Goal: Task Accomplishment & Management: Manage account settings

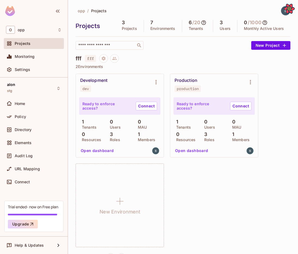
click at [296, 103] on div "opp / Projects Projects 3 Projects 7 Environments 6 / 20 Tenants 3 Users 0 / 10…" at bounding box center [183, 127] width 230 height 254
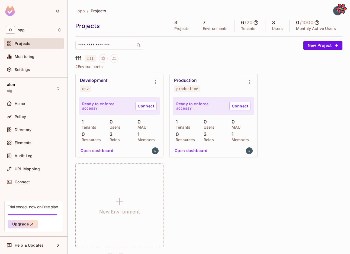
click at [306, 128] on div "Development dev Ready to enforce access? Connect 1 Tenants 0 Users 0 MAU 0 Reso…" at bounding box center [208, 160] width 267 height 173
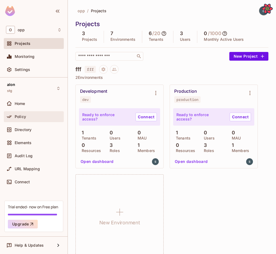
click at [29, 114] on div "Policy" at bounding box center [38, 116] width 47 height 4
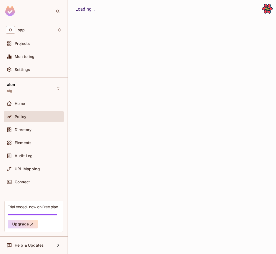
click at [29, 124] on div "Directory" at bounding box center [34, 130] width 60 height 13
click at [29, 129] on span "Directory" at bounding box center [23, 129] width 17 height 4
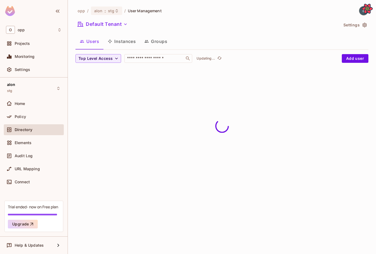
click at [163, 45] on button "Groups" at bounding box center [155, 41] width 31 height 14
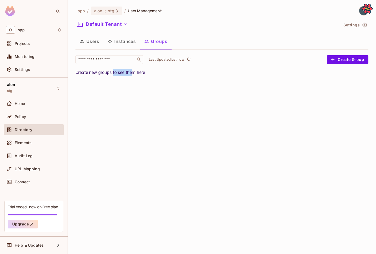
drag, startPoint x: 134, startPoint y: 71, endPoint x: 111, endPoint y: 68, distance: 23.2
click at [112, 70] on div "Create new groups to see them here" at bounding box center [221, 72] width 293 height 7
click at [118, 72] on div "Create new groups to see them here" at bounding box center [221, 72] width 293 height 7
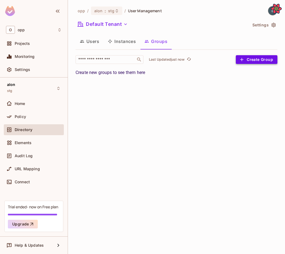
click at [259, 58] on button "Create Group" at bounding box center [257, 59] width 42 height 9
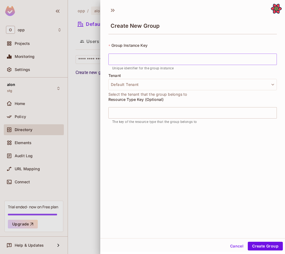
click at [212, 61] on input "text" at bounding box center [192, 58] width 168 height 11
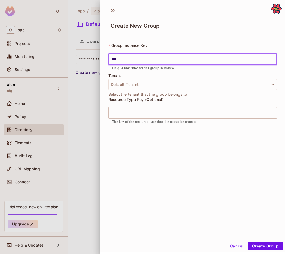
type input "****"
type input "*****"
click at [270, 243] on button "Create Group" at bounding box center [265, 245] width 35 height 9
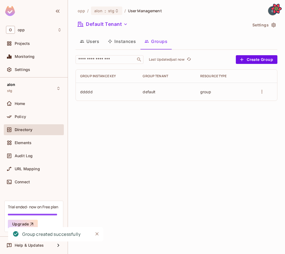
click at [154, 136] on div "opp / alon : stg / User Management Default Tenant Settings Users Instances Grou…" at bounding box center [176, 127] width 217 height 254
click at [202, 156] on div "opp / alon : stg / User Management Default Tenant Settings Users Instances Grou…" at bounding box center [176, 127] width 217 height 254
click at [256, 59] on button "Create Group" at bounding box center [257, 59] width 42 height 9
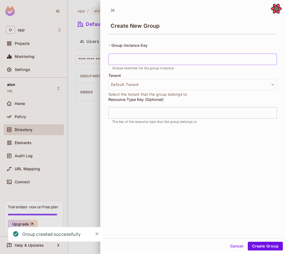
click at [200, 62] on input "text" at bounding box center [192, 58] width 168 height 11
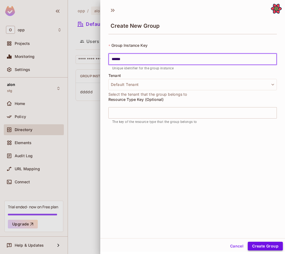
type input "******"
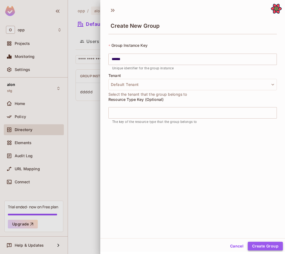
click at [267, 245] on button "Create Group" at bounding box center [265, 245] width 35 height 9
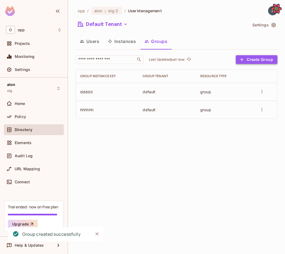
click at [258, 58] on button "Create Group" at bounding box center [257, 59] width 42 height 9
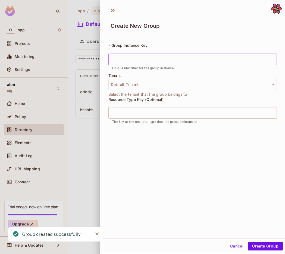
click at [239, 61] on input "text" at bounding box center [192, 58] width 168 height 11
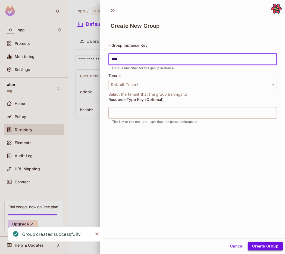
type input "****"
click at [265, 244] on button "Create Group" at bounding box center [265, 245] width 35 height 9
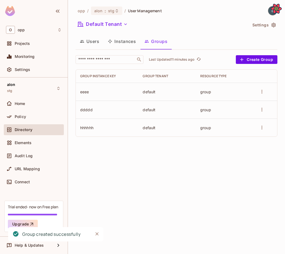
click at [284, 93] on div "opp / alon : stg / User Management Default Tenant Settings Users Instances Grou…" at bounding box center [176, 127] width 217 height 254
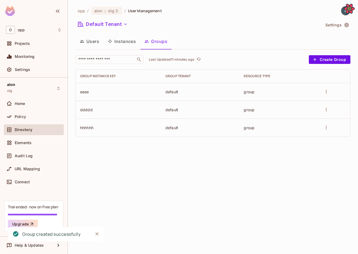
click at [305, 149] on div "opp / alon : stg / User Management Default Tenant Settings Users Instances Grou…" at bounding box center [213, 127] width 290 height 254
click at [327, 95] on button "more" at bounding box center [326, 91] width 8 height 8
click at [320, 101] on span "Edit Group" at bounding box center [314, 102] width 24 height 5
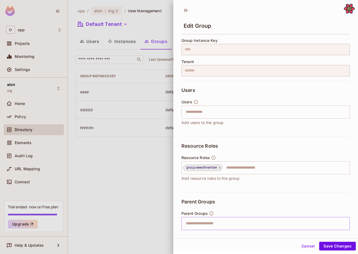
click at [192, 227] on input "text" at bounding box center [260, 223] width 157 height 11
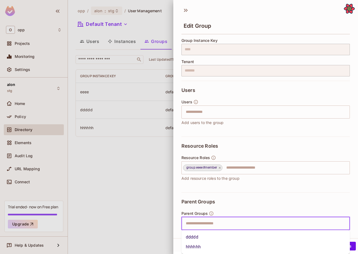
click at [193, 235] on li "ddddd" at bounding box center [265, 237] width 168 height 10
click at [342, 247] on button "Save Changes" at bounding box center [337, 245] width 37 height 9
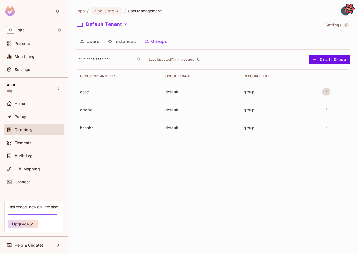
click at [325, 95] on button "more" at bounding box center [326, 91] width 8 height 8
click at [317, 103] on span "Edit Group" at bounding box center [314, 102] width 24 height 5
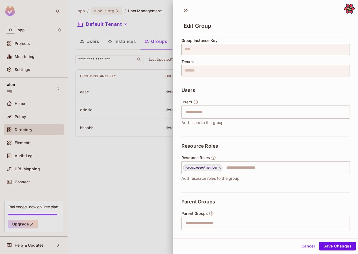
click at [166, 182] on div at bounding box center [179, 127] width 358 height 254
